Goal: Information Seeking & Learning: Check status

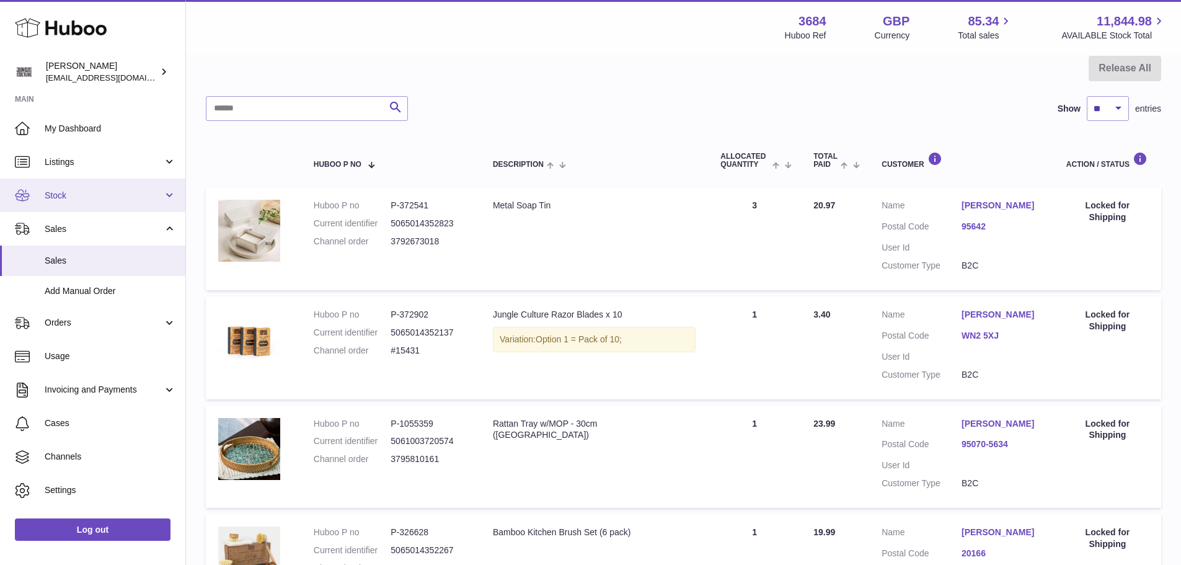
click at [86, 195] on span "Stock" at bounding box center [104, 196] width 118 height 12
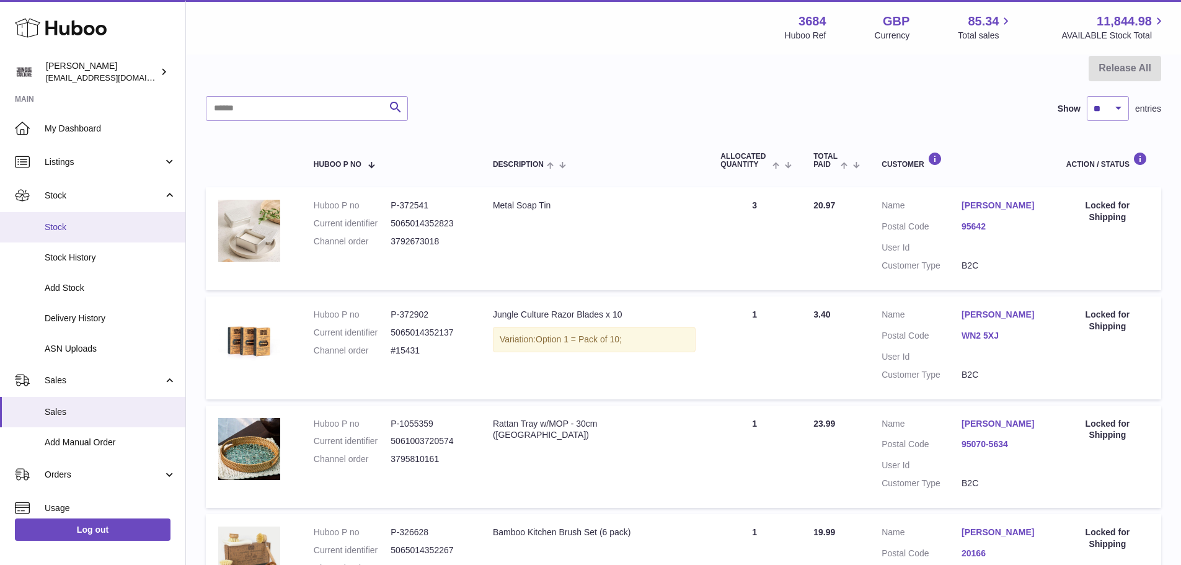
click at [74, 229] on span "Stock" at bounding box center [110, 227] width 131 height 12
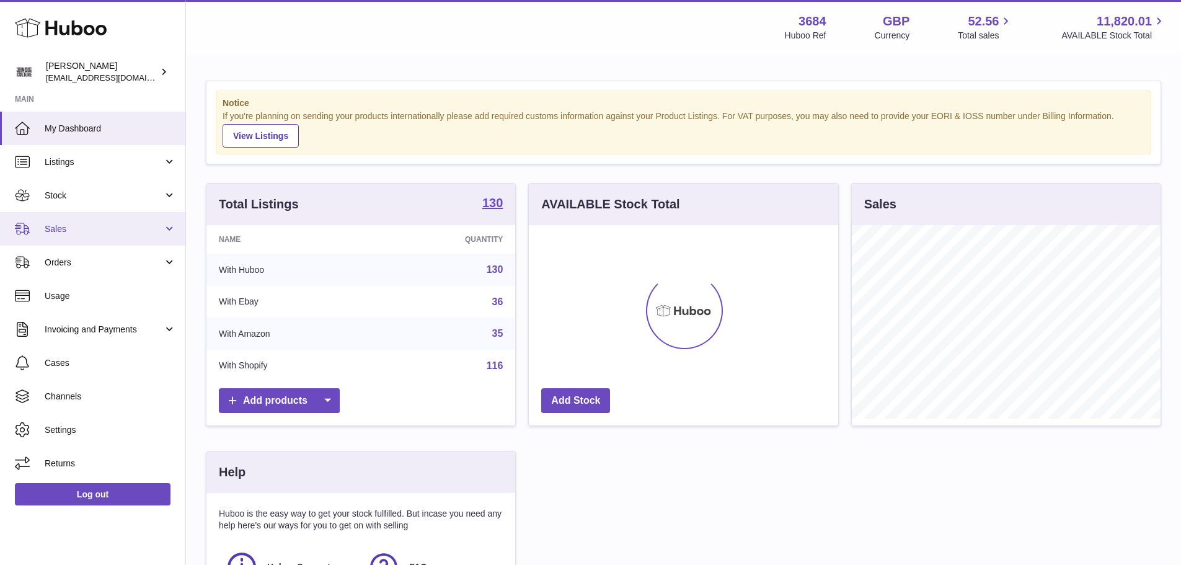
scroll to position [193, 309]
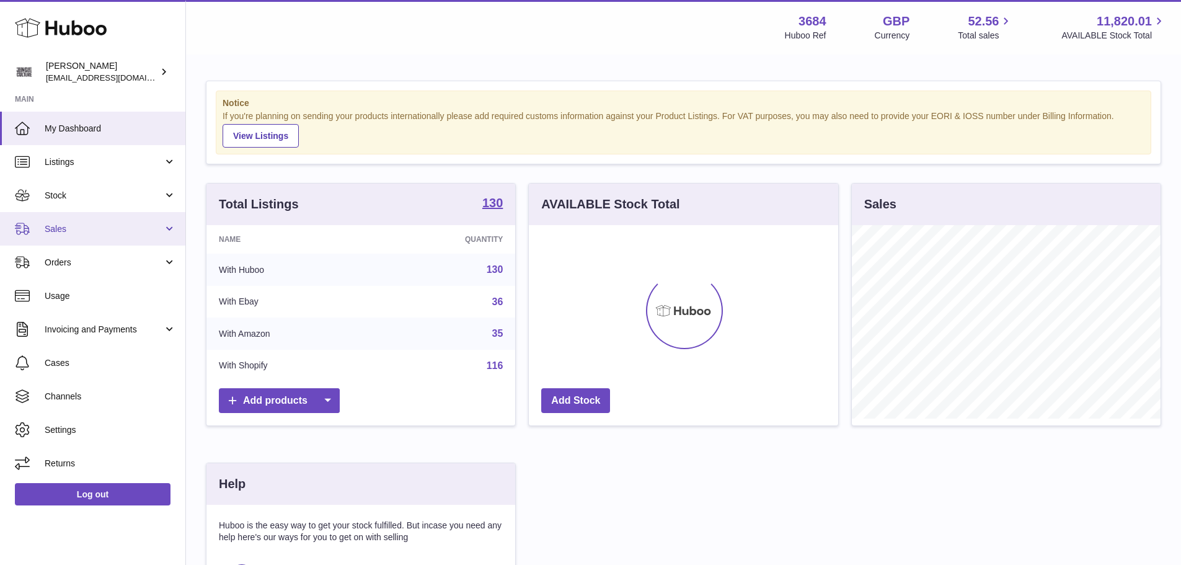
click at [74, 228] on span "Sales" at bounding box center [104, 229] width 118 height 12
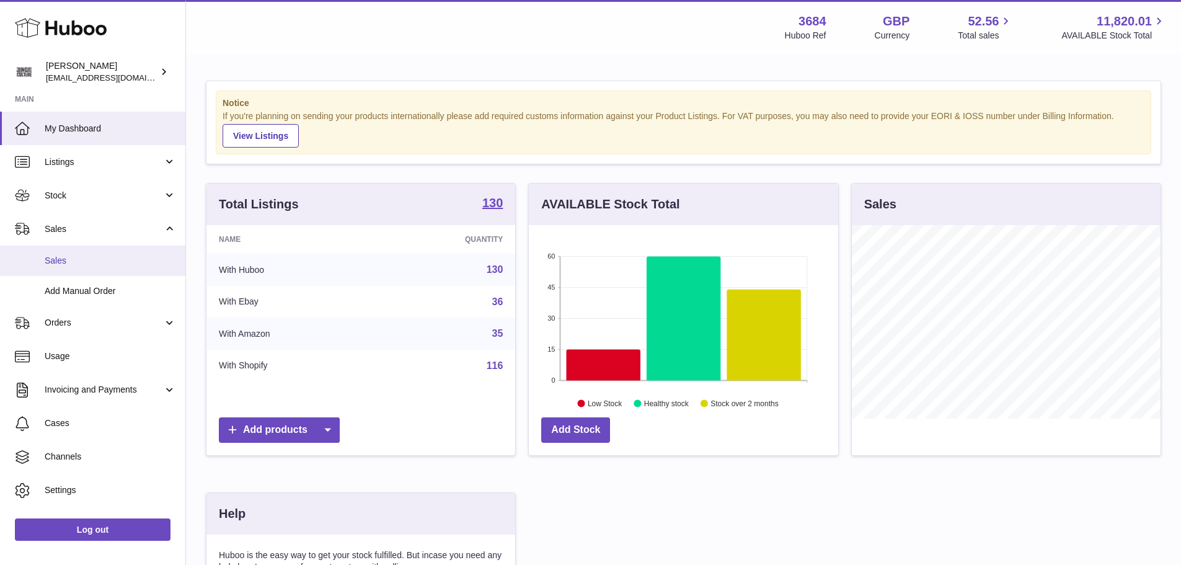
click at [74, 258] on span "Sales" at bounding box center [110, 261] width 131 height 12
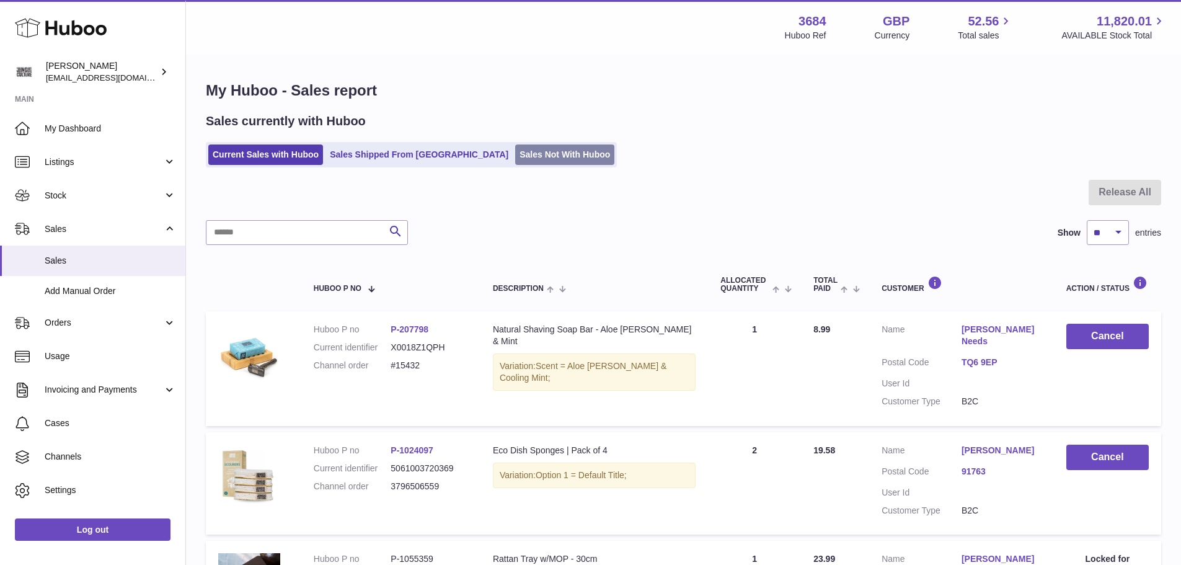
click at [515, 151] on link "Sales Not With Huboo" at bounding box center [564, 154] width 99 height 20
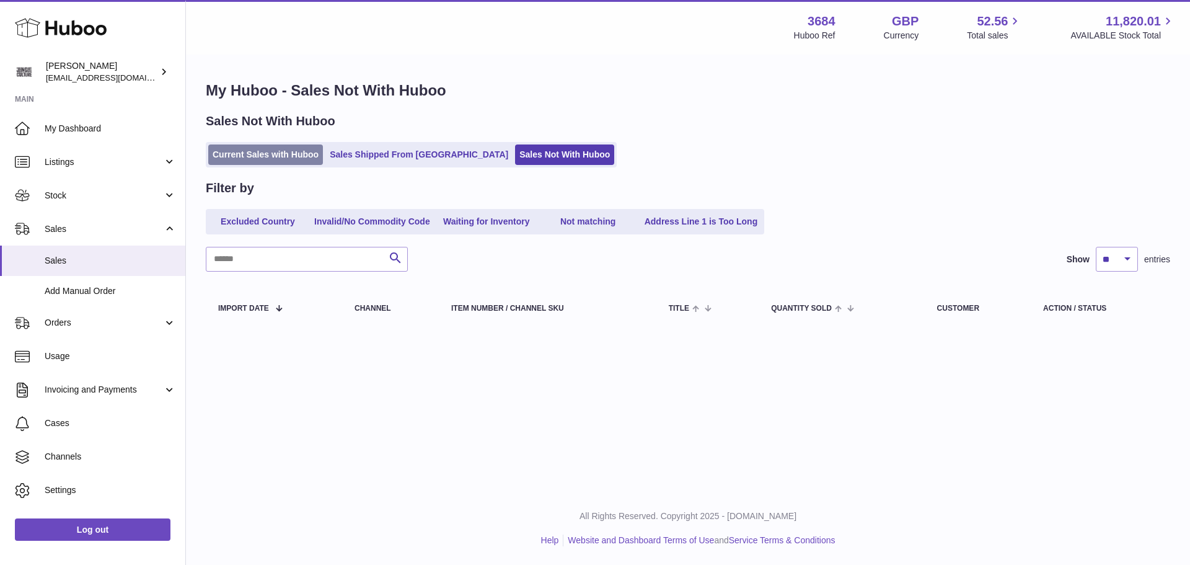
click at [286, 157] on link "Current Sales with Huboo" at bounding box center [265, 154] width 115 height 20
